Goal: Transaction & Acquisition: Book appointment/travel/reservation

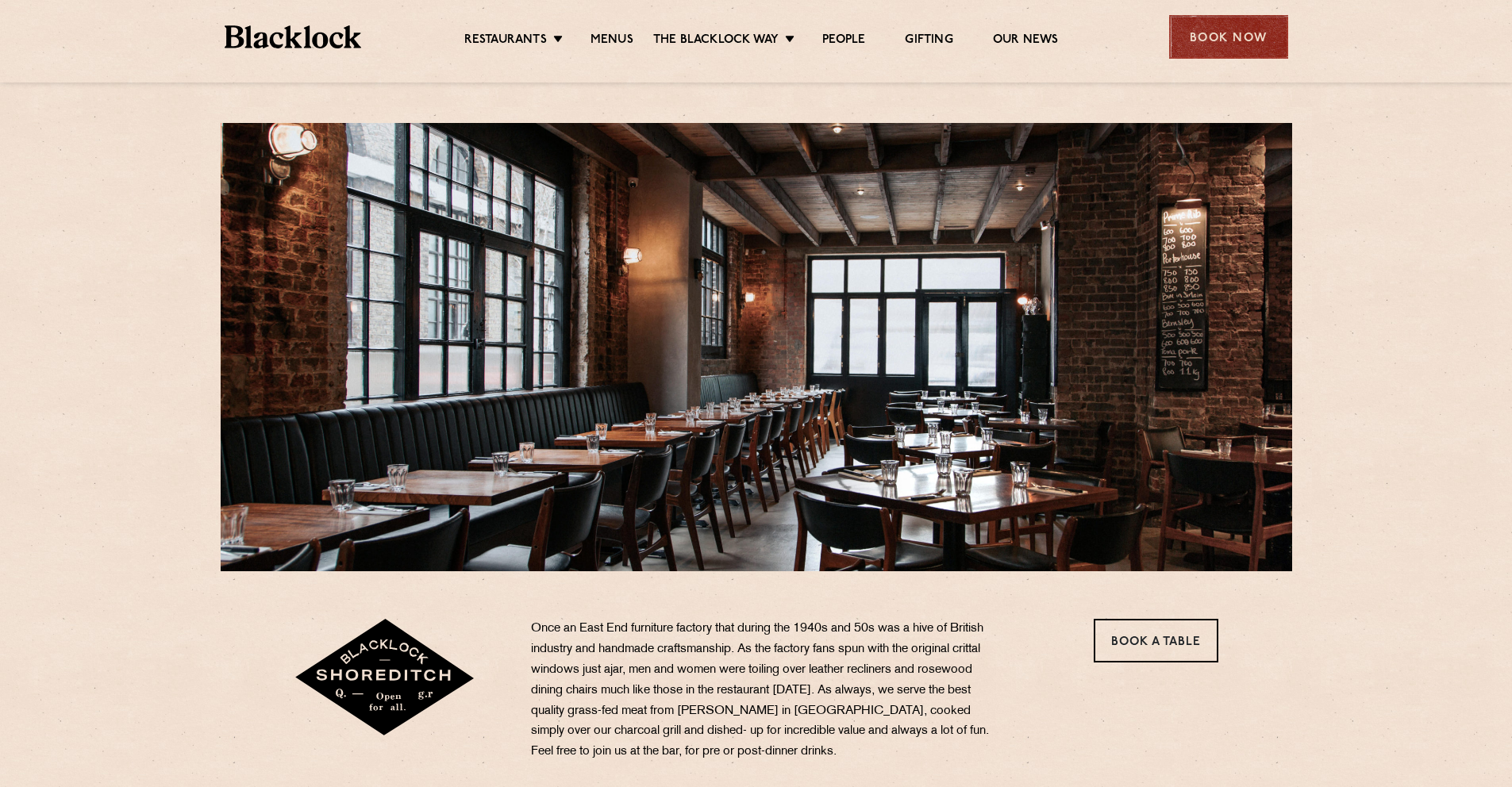
click at [1252, 39] on div "Book Now" at bounding box center [1228, 37] width 119 height 44
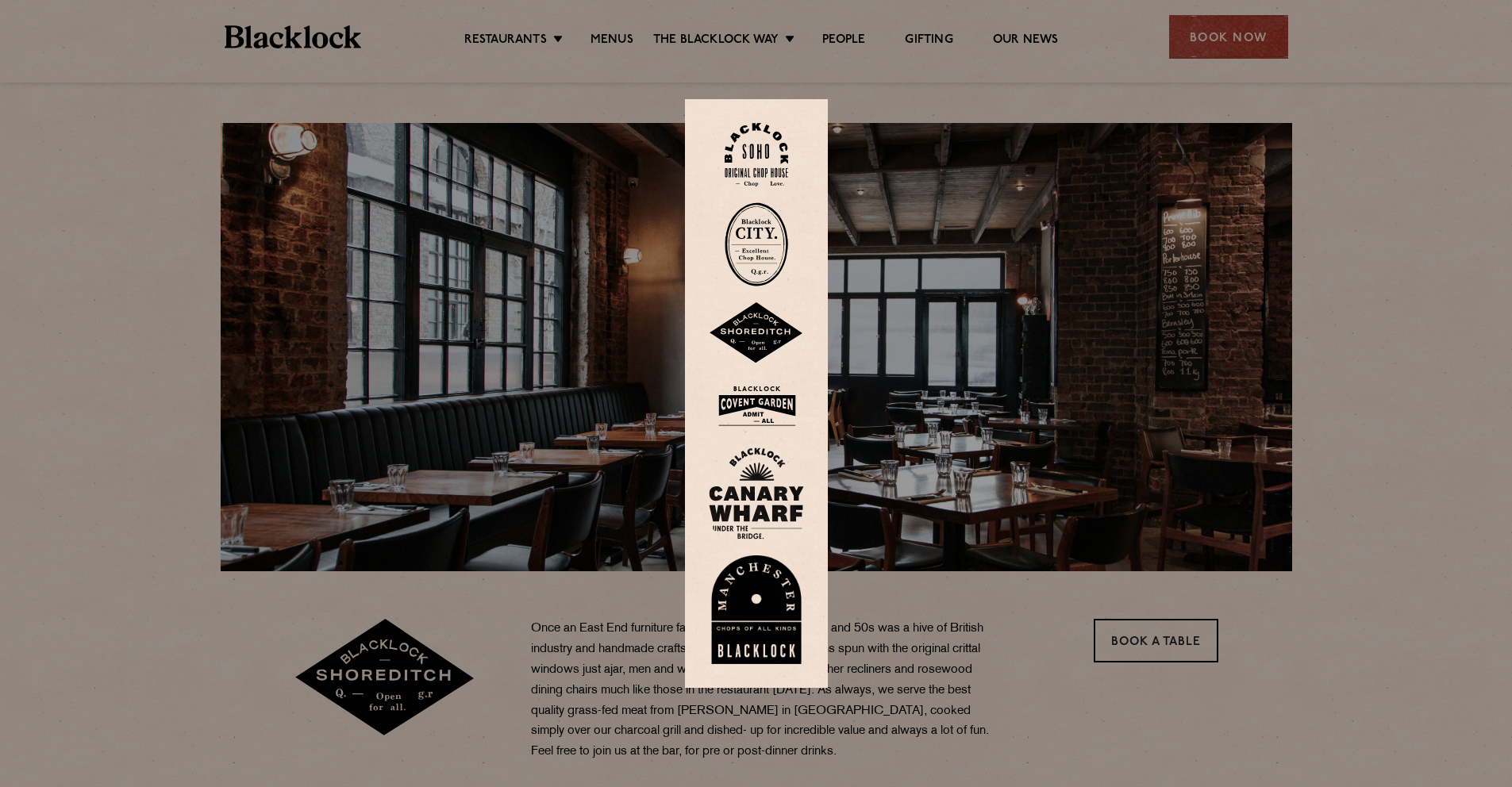
click at [1225, 45] on div at bounding box center [756, 394] width 1512 height 787
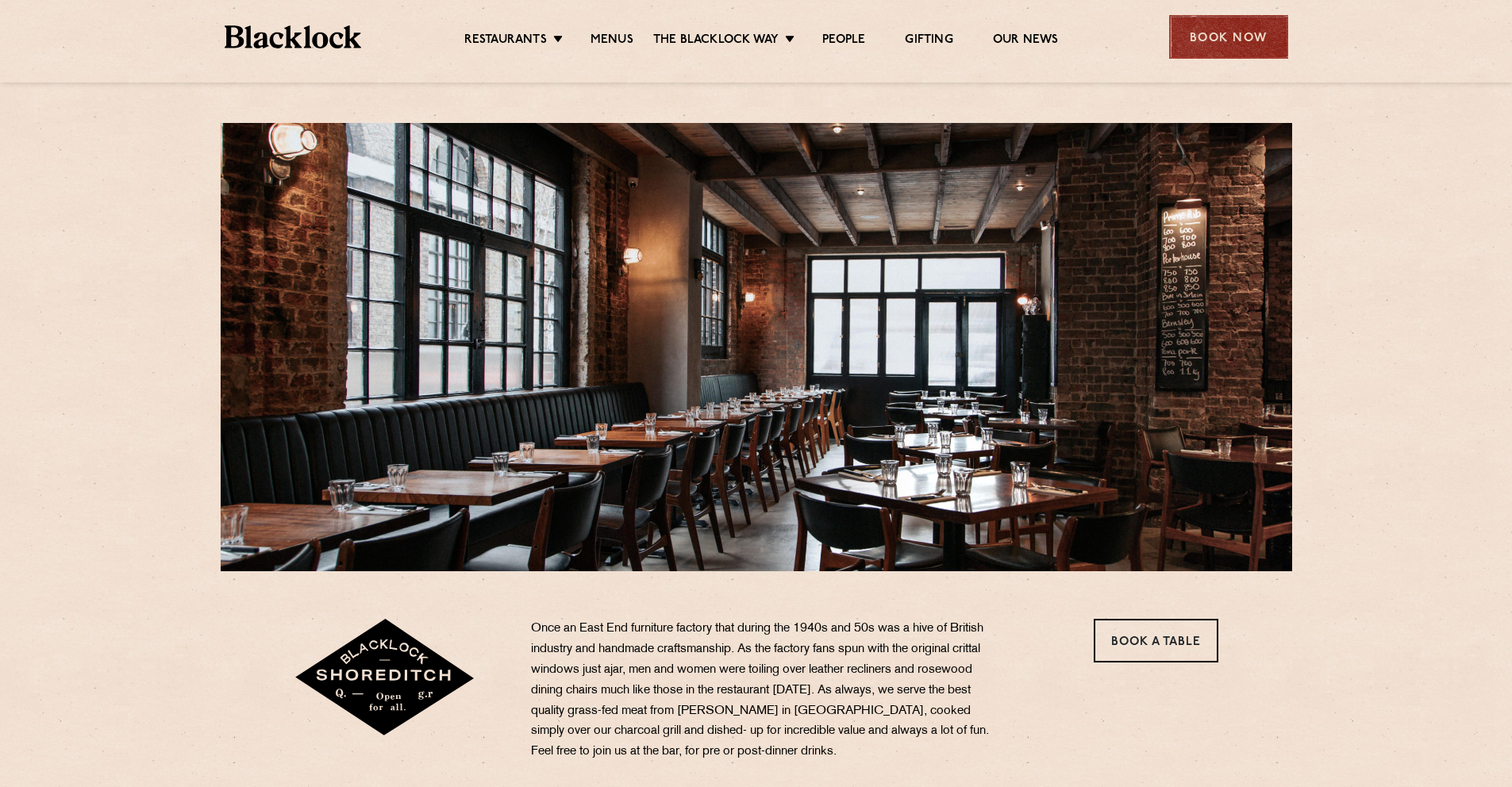
click at [1212, 43] on div "Book Now" at bounding box center [1228, 37] width 119 height 44
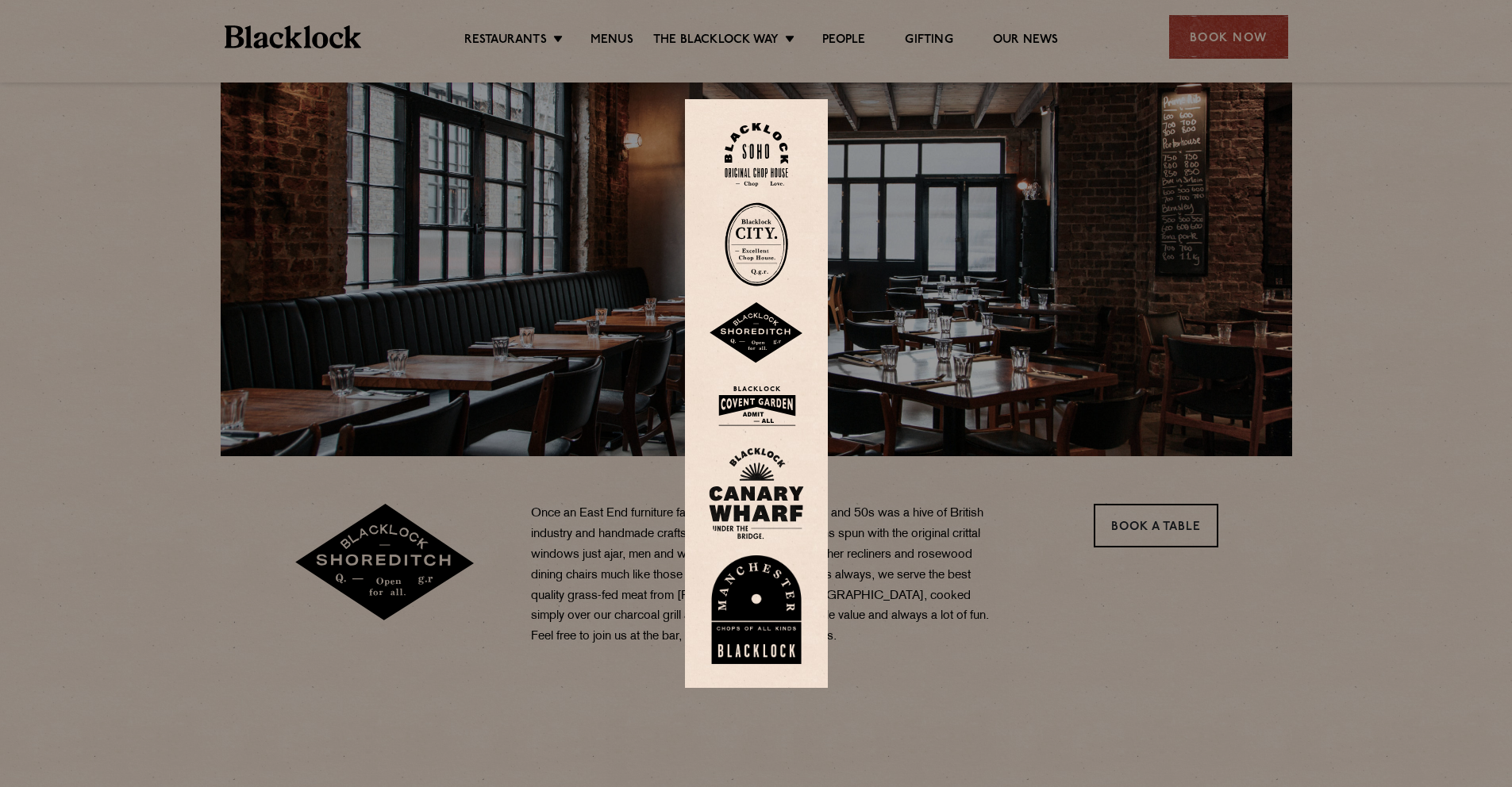
scroll to position [120, 0]
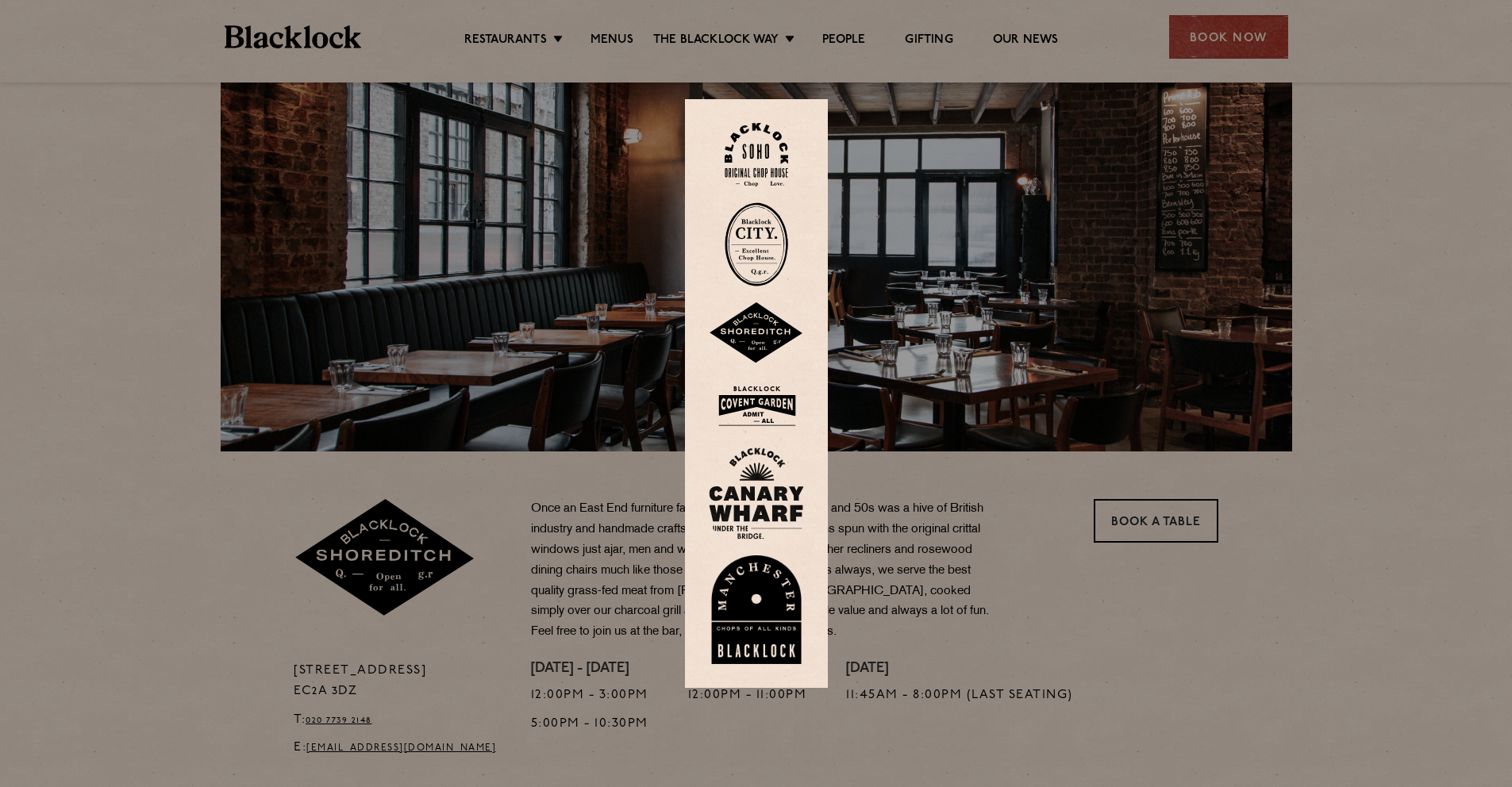
click at [761, 332] on img at bounding box center [756, 333] width 95 height 62
